Goal: Task Accomplishment & Management: Complete application form

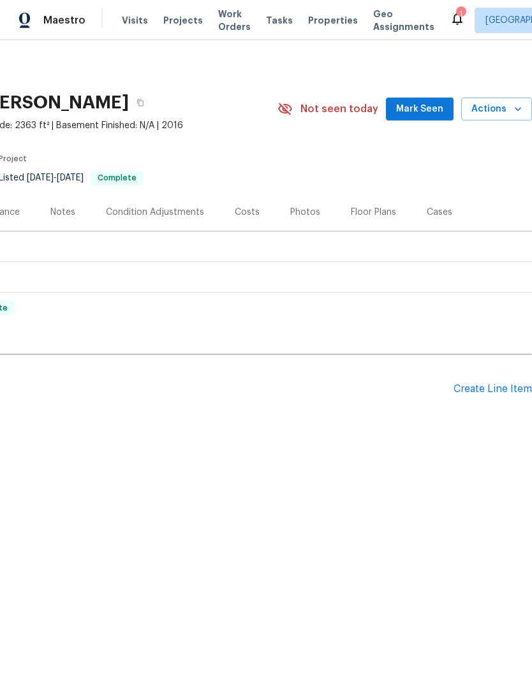
scroll to position [0, 189]
click at [487, 389] on div "Create Line Item" at bounding box center [492, 389] width 78 height 12
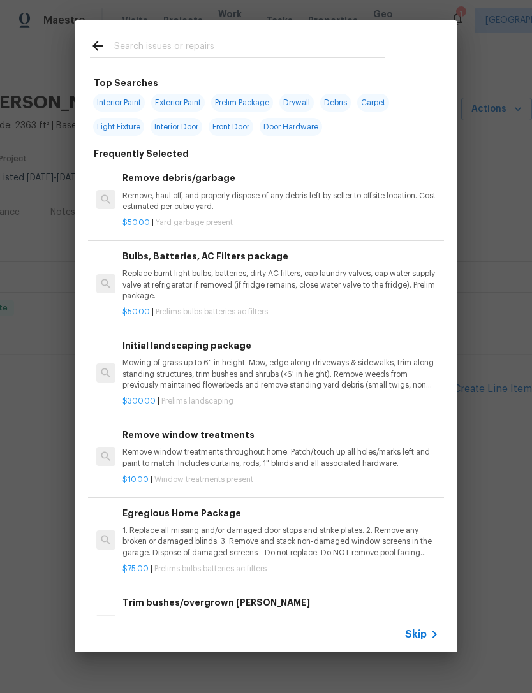
click at [353, 34] on div at bounding box center [237, 45] width 325 height 50
click at [330, 45] on input "text" at bounding box center [249, 47] width 270 height 19
type input "Toilet"
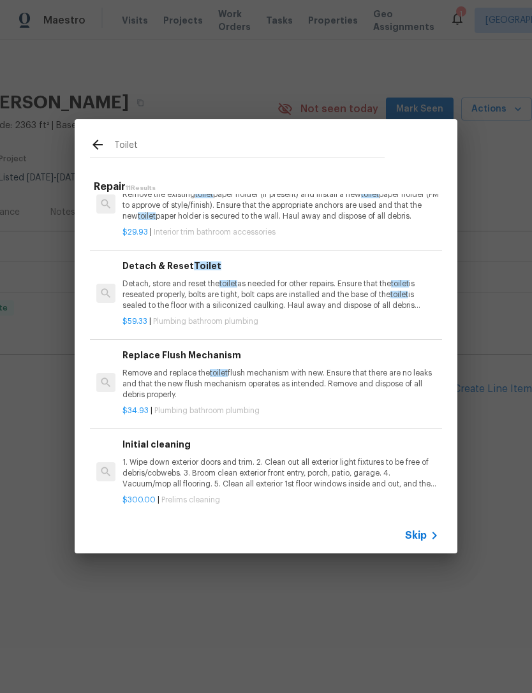
scroll to position [615, 0]
click at [371, 390] on p "Remove and replace the toilet flush mechanism with new. Ensure that there are n…" at bounding box center [280, 385] width 316 height 33
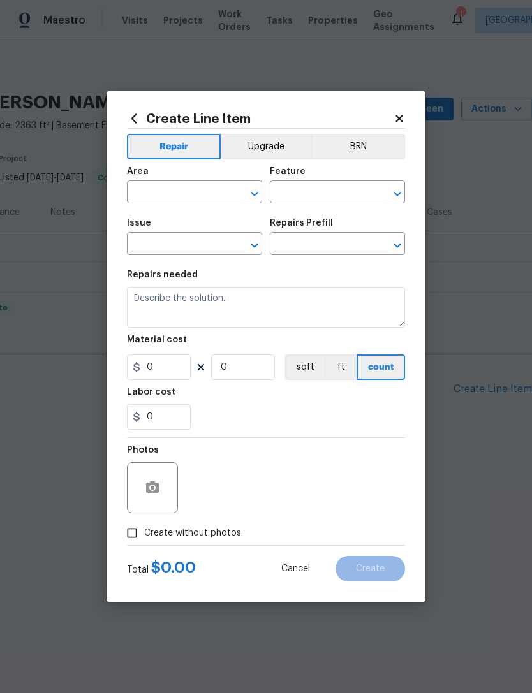
type input "Plumbing"
type input "Bathroom Plumbing"
type textarea "Remove and replace the toilet flush mechanism with new. Ensure that there are n…"
type input "1"
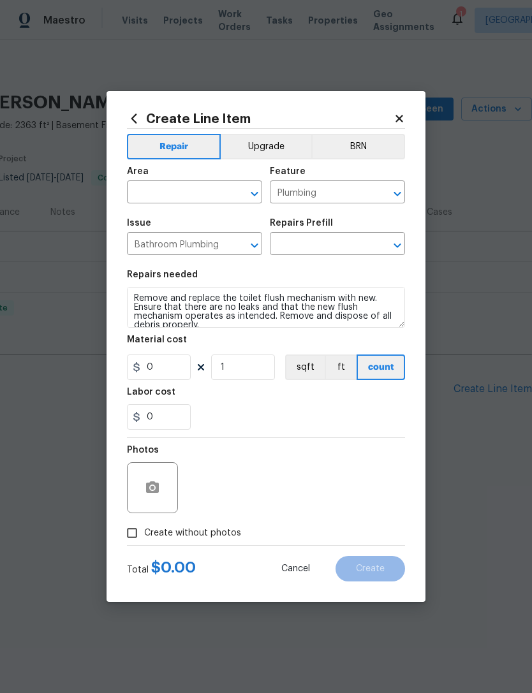
type input "Replace Flush Mechanism $34.93"
click at [370, 380] on button "count" at bounding box center [380, 368] width 48 height 26
click at [170, 371] on input "34.93" at bounding box center [159, 368] width 64 height 26
type input "125"
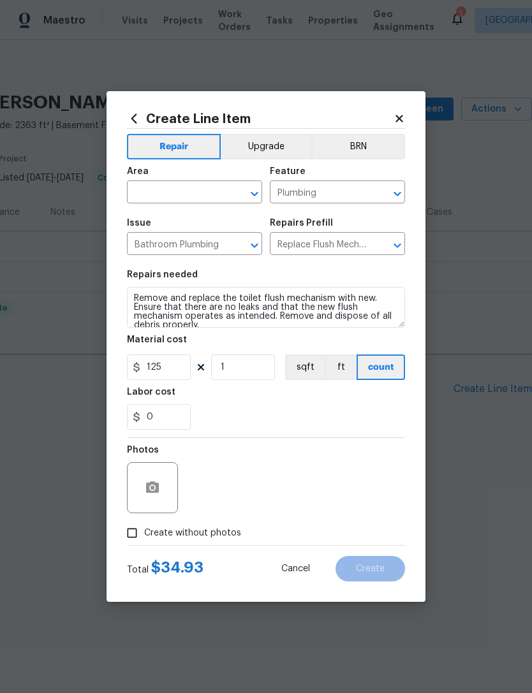
click at [190, 199] on input "text" at bounding box center [176, 194] width 99 height 20
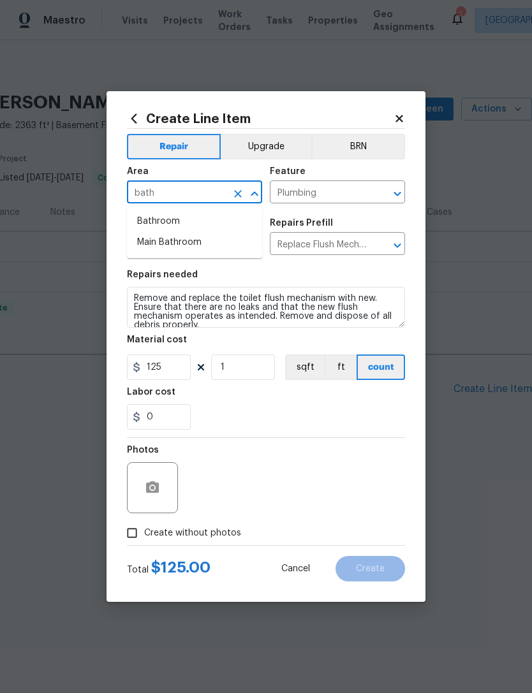
click at [198, 221] on li "Bathroom" at bounding box center [194, 221] width 135 height 21
type input "Bathroom"
click at [313, 417] on div "0" at bounding box center [266, 417] width 278 height 26
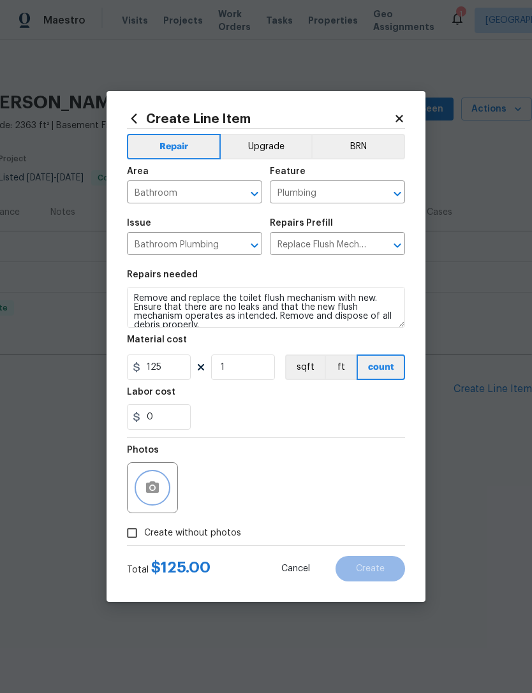
click at [159, 486] on icon "button" at bounding box center [152, 486] width 13 height 11
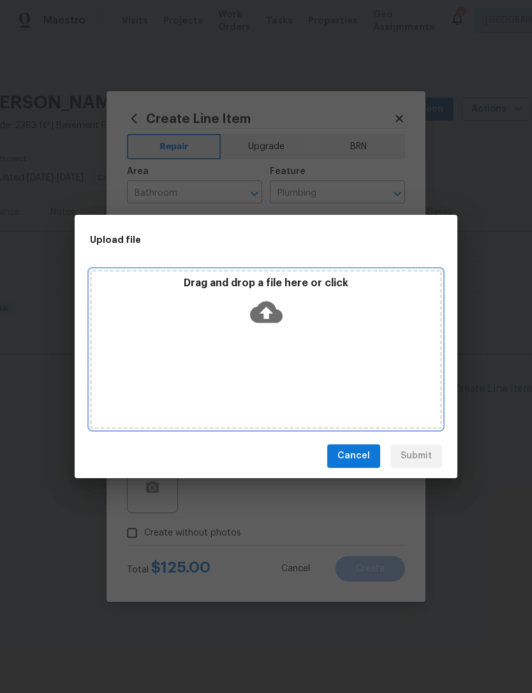
click at [408, 374] on div "Drag and drop a file here or click" at bounding box center [266, 349] width 352 height 159
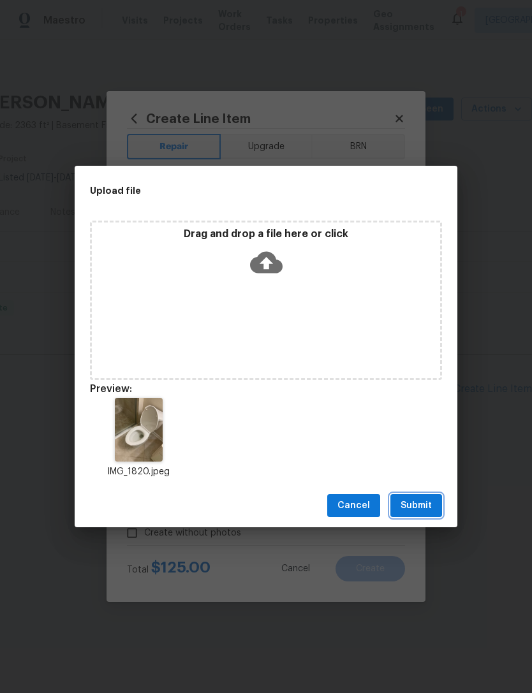
click at [425, 503] on span "Submit" at bounding box center [415, 506] width 31 height 16
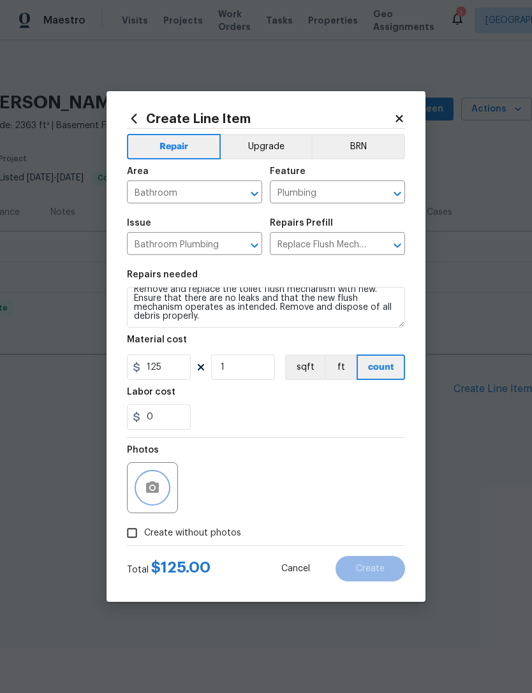
scroll to position [9, 0]
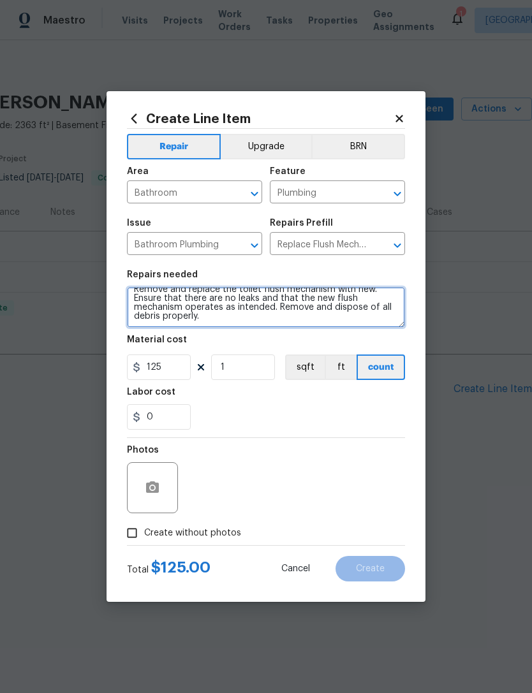
click at [345, 318] on textarea "Remove and replace the toilet flush mechanism with new. Ensure that there are n…" at bounding box center [266, 307] width 278 height 41
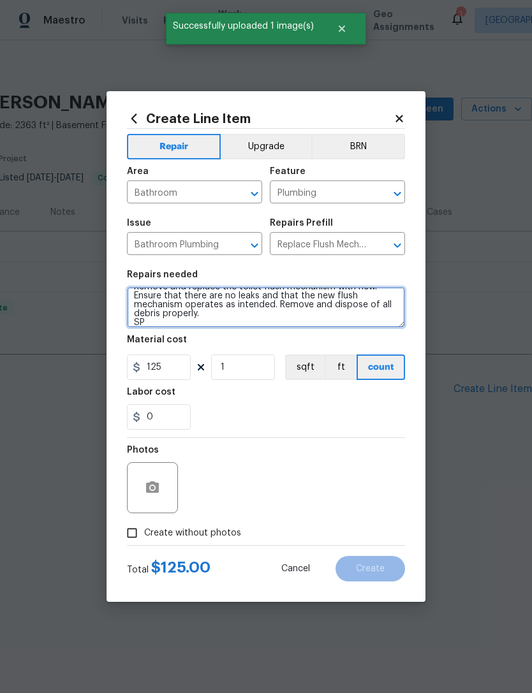
scroll to position [11, 0]
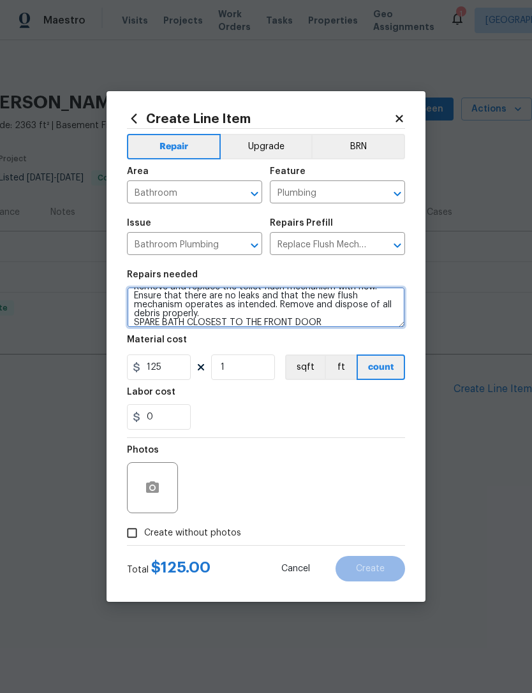
type textarea "Remove and replace the toilet flush mechanism with new. Ensure that there are n…"
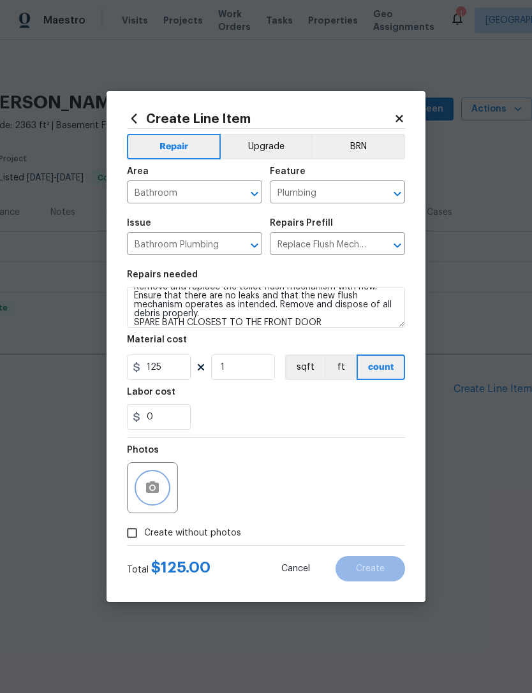
click at [152, 500] on button "button" at bounding box center [152, 487] width 31 height 31
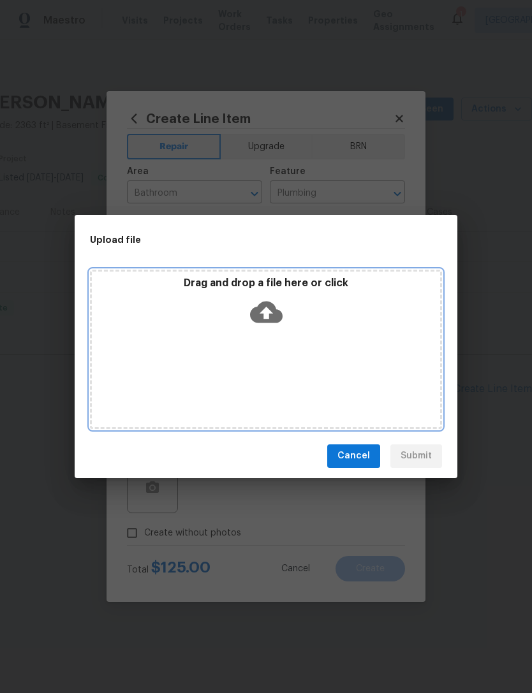
click at [321, 365] on div "Drag and drop a file here or click" at bounding box center [266, 349] width 352 height 159
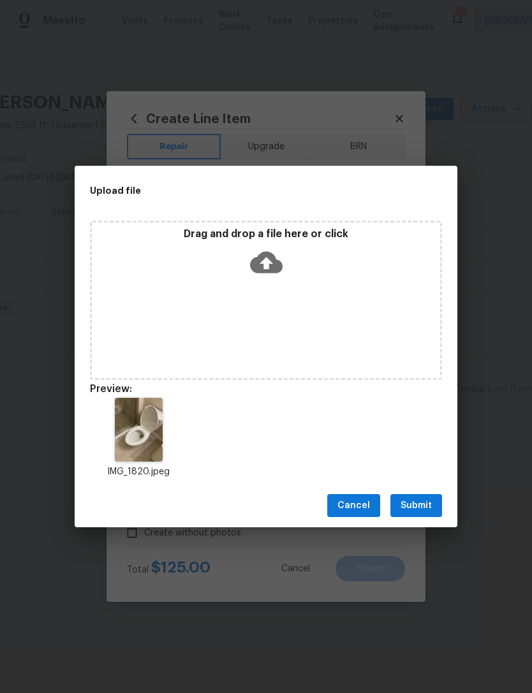
click at [442, 468] on div "IMG_1820.jpeg" at bounding box center [266, 439] width 383 height 112
click at [428, 515] on button "Submit" at bounding box center [416, 506] width 52 height 24
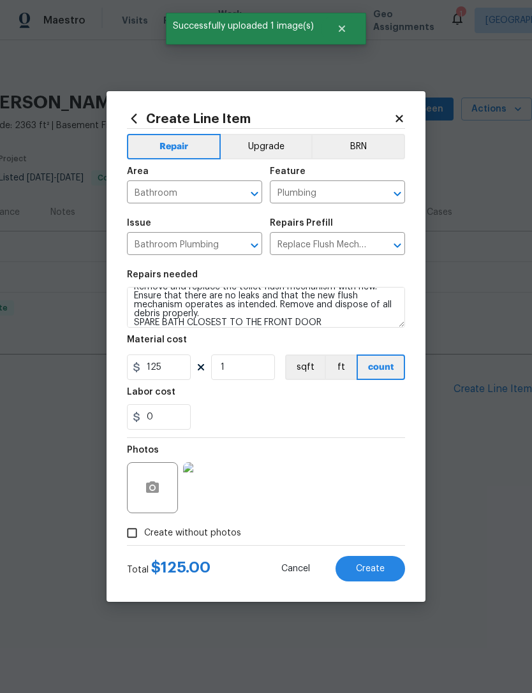
click at [380, 576] on button "Create" at bounding box center [369, 569] width 69 height 26
type input "0"
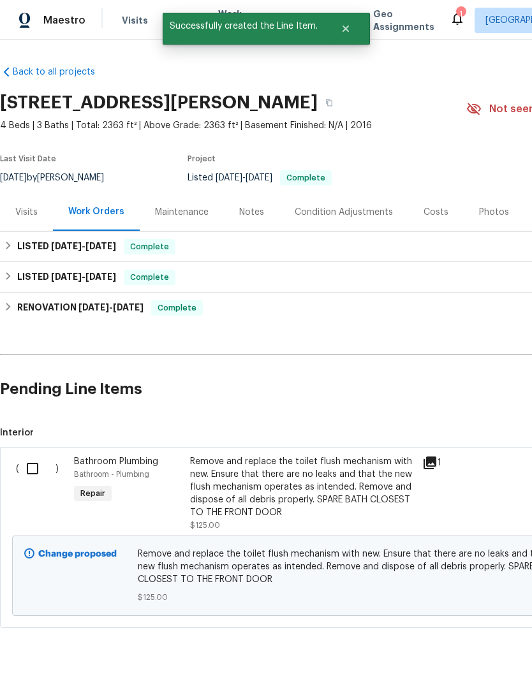
scroll to position [0, 0]
click at [34, 474] on input "checkbox" at bounding box center [37, 468] width 36 height 27
checkbox input "true"
click at [490, 657] on span "Create Work Order" at bounding box center [458, 662] width 85 height 16
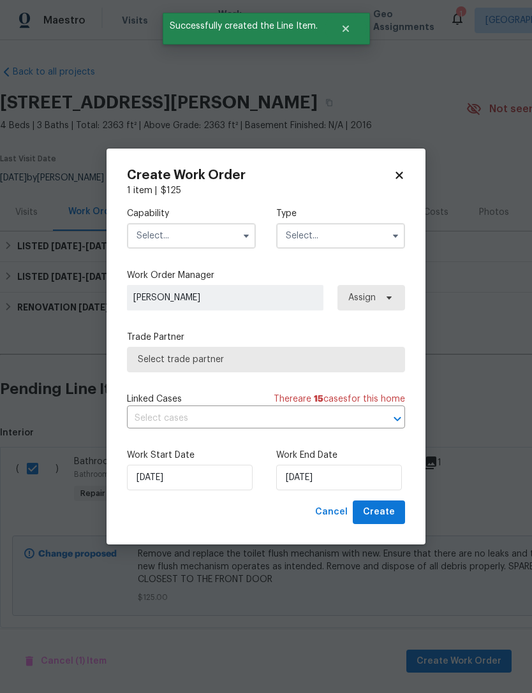
click at [231, 227] on input "text" at bounding box center [191, 236] width 129 height 26
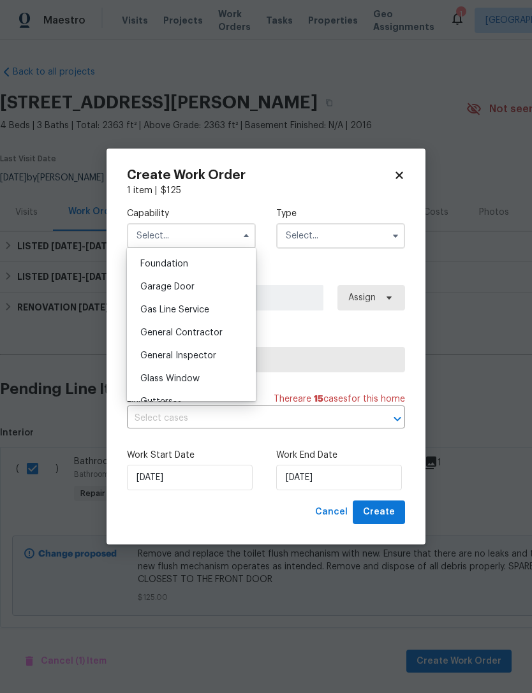
scroll to position [540, 0]
click at [227, 333] on div "General Contractor" at bounding box center [191, 332] width 122 height 23
type input "General Contractor"
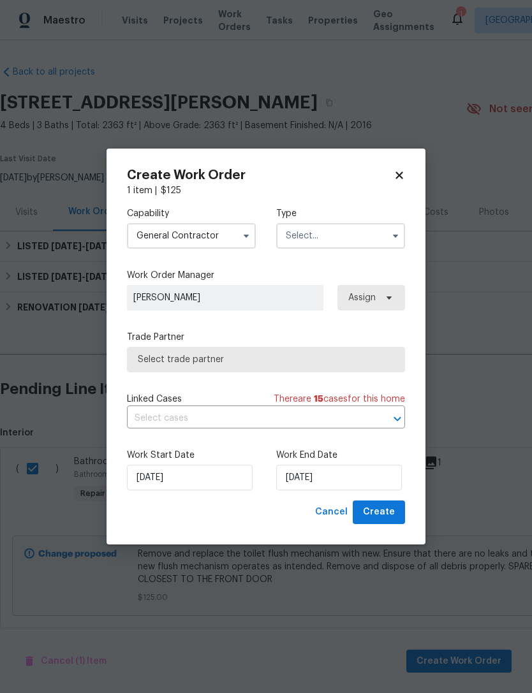
click at [348, 238] on input "text" at bounding box center [340, 236] width 129 height 26
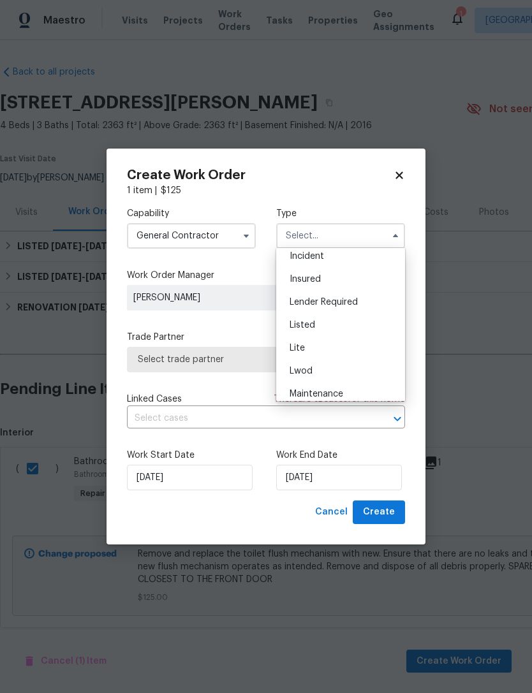
scroll to position [79, 0]
click at [346, 321] on div "Listed" at bounding box center [340, 321] width 122 height 23
type input "Listed"
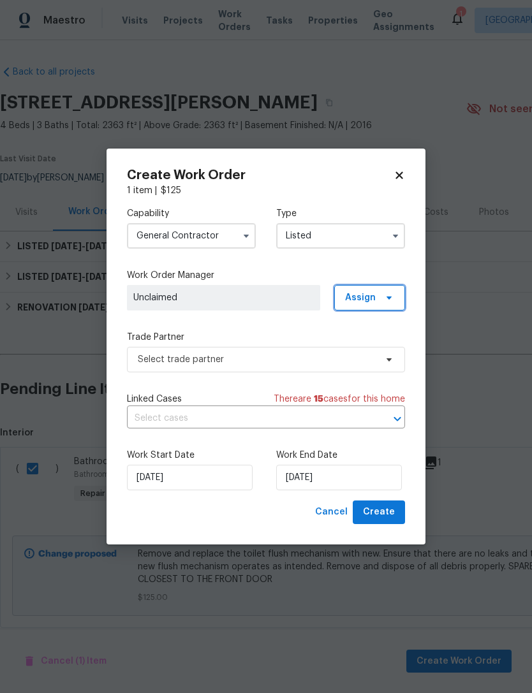
click at [381, 300] on span at bounding box center [387, 298] width 14 height 10
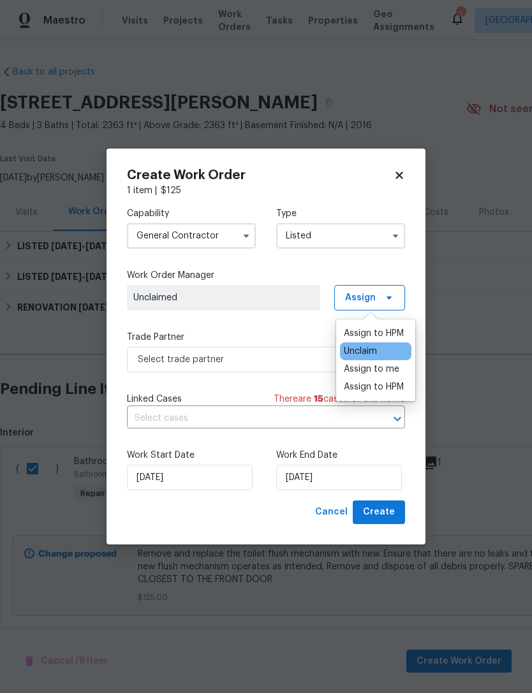
click at [394, 333] on div "Assign to HPM" at bounding box center [374, 333] width 60 height 13
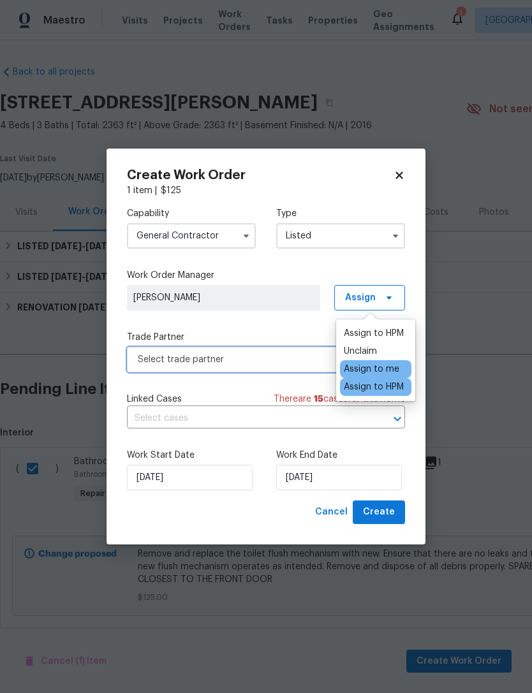
click at [307, 352] on span "Select trade partner" at bounding box center [266, 360] width 278 height 26
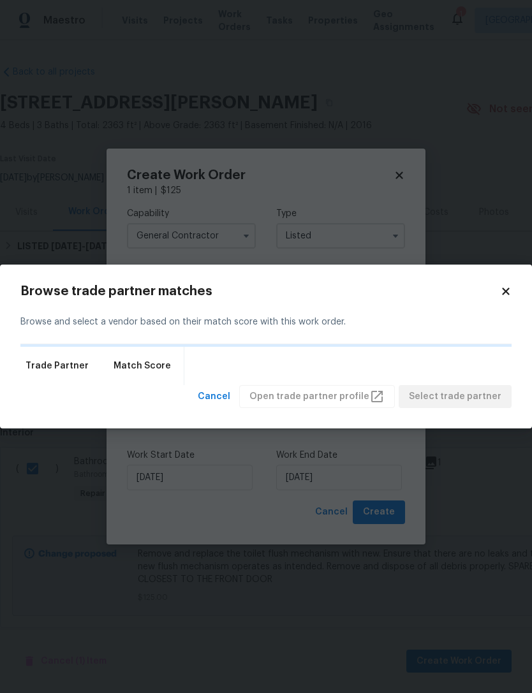
click at [307, 351] on div "Trade Partner Match Score" at bounding box center [265, 366] width 491 height 38
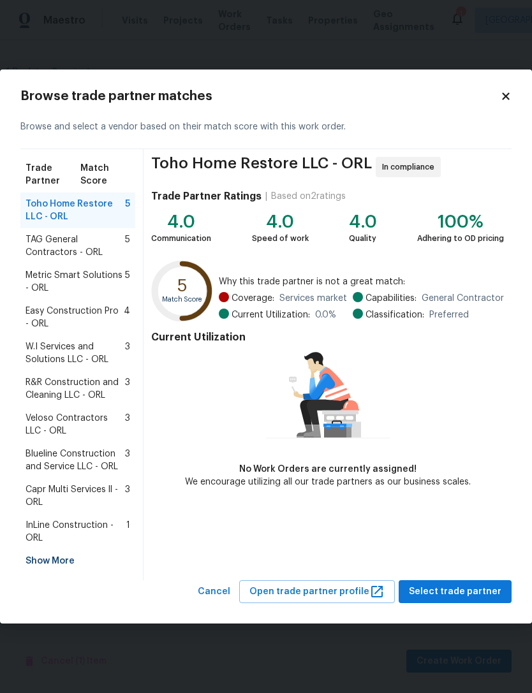
click at [66, 566] on div "Show More" at bounding box center [77, 561] width 115 height 23
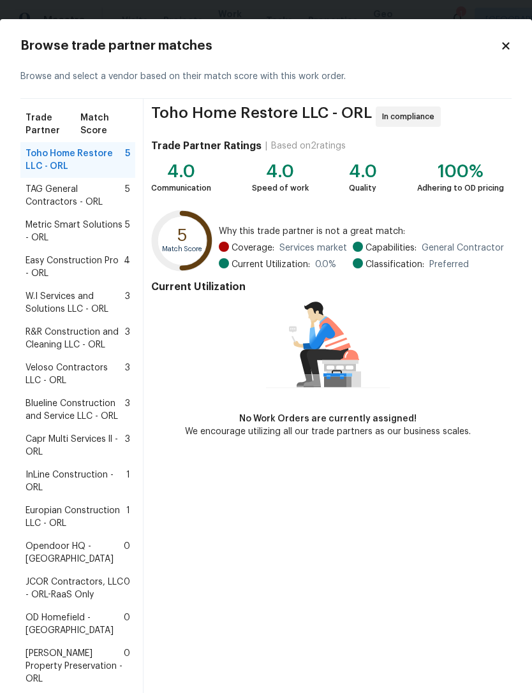
click at [59, 505] on span "Europian Construction LLC - ORL" at bounding box center [76, 517] width 101 height 26
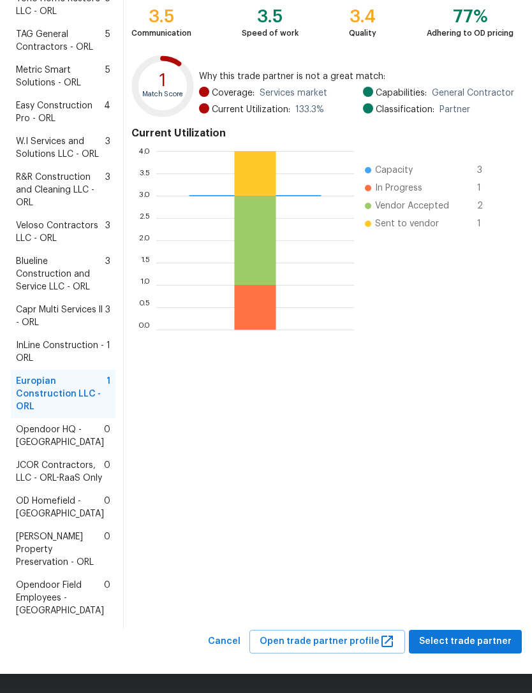
scroll to position [274, 0]
click at [51, 536] on span "[PERSON_NAME] Property Preservation - ORL" at bounding box center [60, 549] width 88 height 38
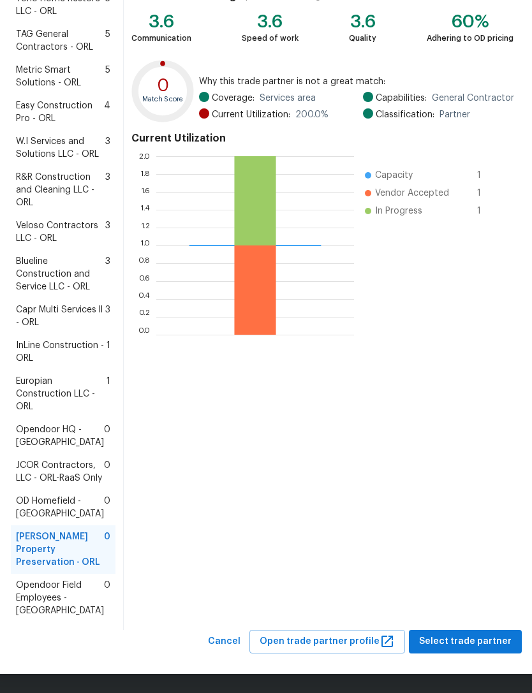
scroll to position [282, 0]
click at [483, 643] on span "Select trade partner" at bounding box center [465, 642] width 92 height 16
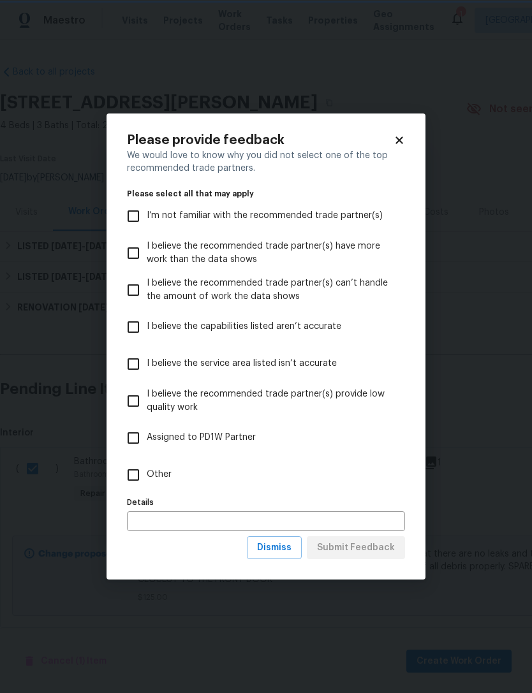
scroll to position [0, 0]
click at [140, 476] on input "Other" at bounding box center [133, 475] width 27 height 27
checkbox input "true"
click at [387, 550] on span "Submit Feedback" at bounding box center [356, 548] width 78 height 16
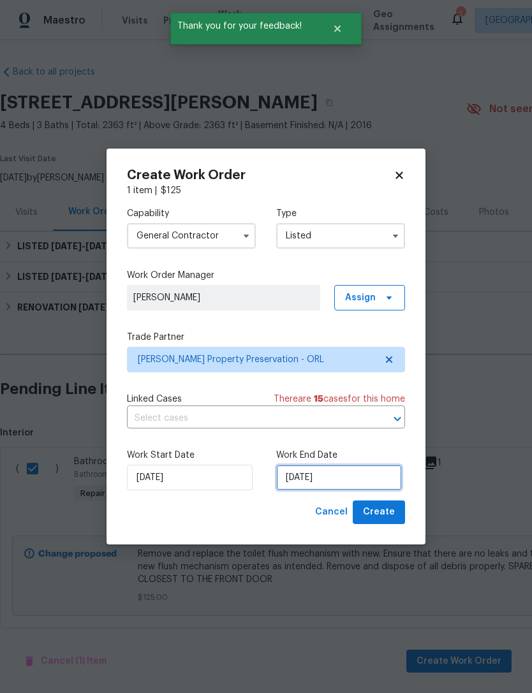
click at [378, 479] on input "[DATE]" at bounding box center [339, 478] width 126 height 26
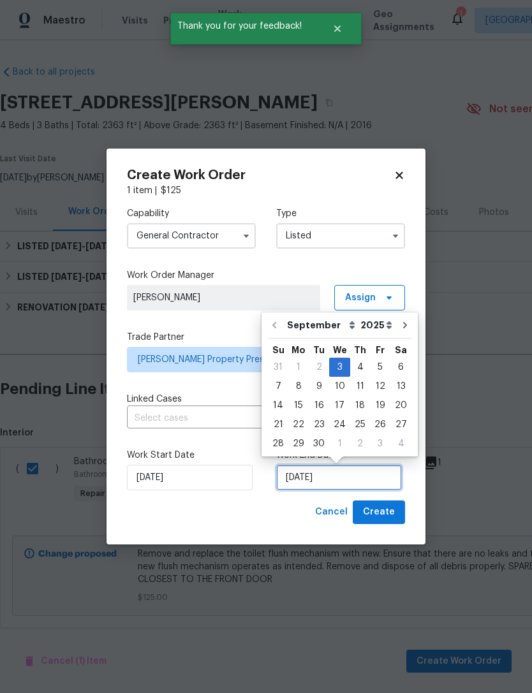
scroll to position [22, 0]
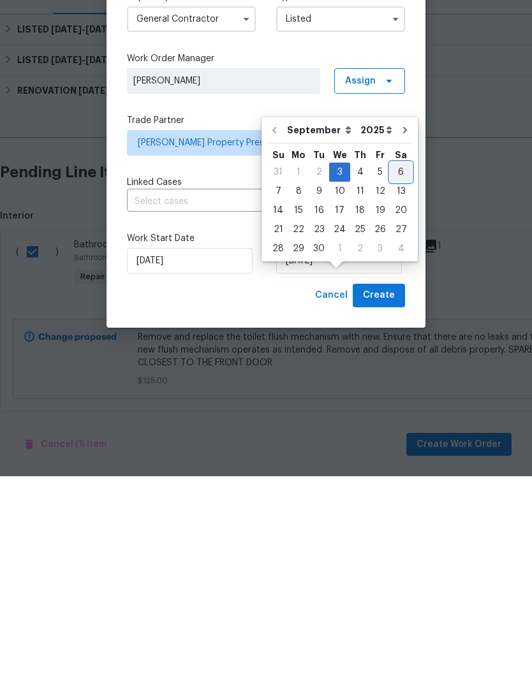
click at [395, 380] on div "6" at bounding box center [400, 389] width 21 height 18
type input "[DATE]"
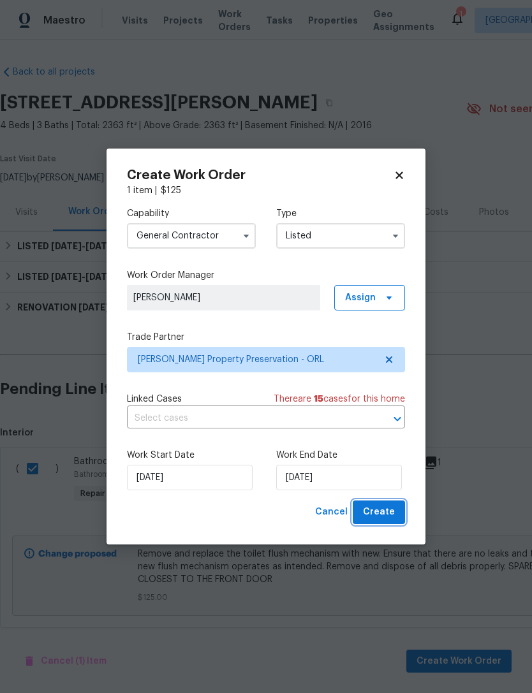
click at [391, 512] on span "Create" at bounding box center [379, 512] width 32 height 16
checkbox input "false"
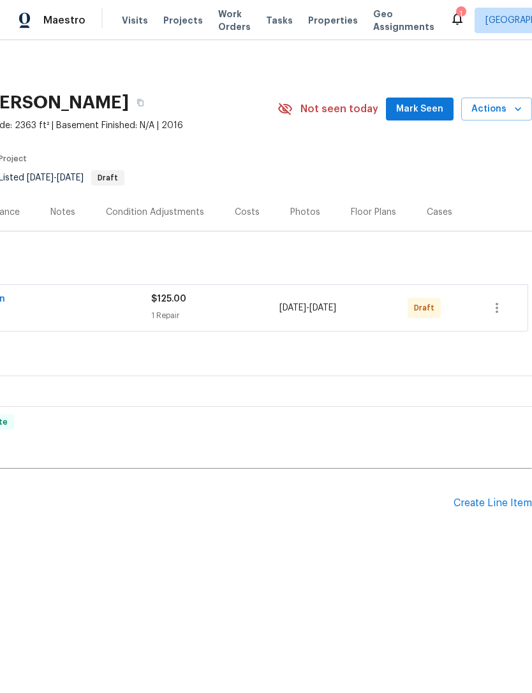
scroll to position [0, 190]
click at [505, 303] on button "button" at bounding box center [496, 308] width 31 height 31
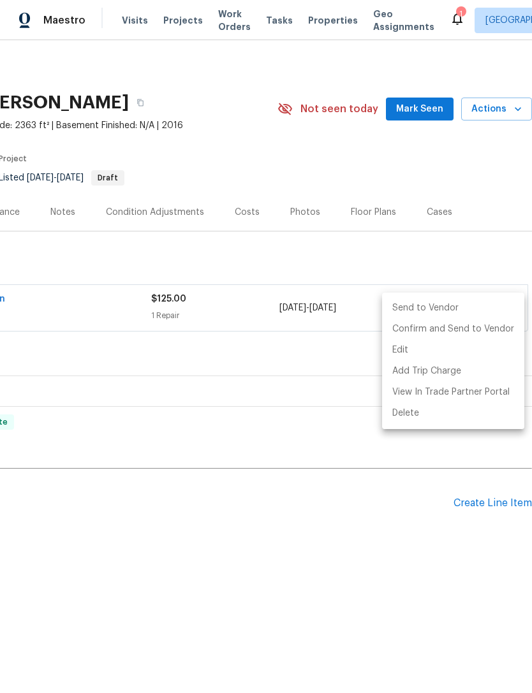
click at [475, 309] on li "Send to Vendor" at bounding box center [453, 308] width 142 height 21
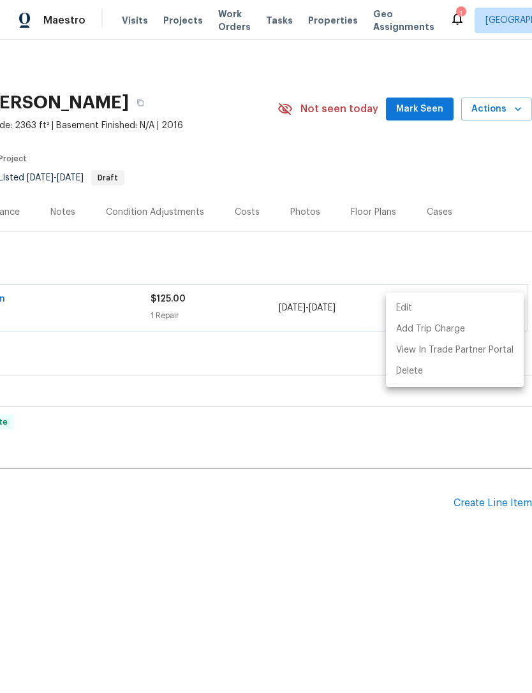
click at [432, 610] on div at bounding box center [266, 346] width 532 height 693
